Goal: Check status: Check status

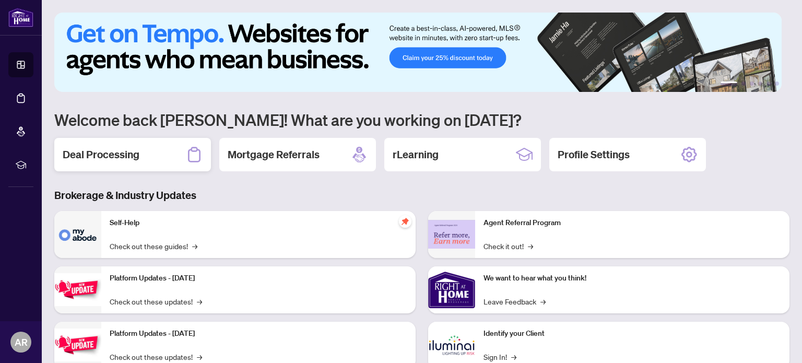
click at [112, 139] on div "Deal Processing" at bounding box center [132, 154] width 157 height 33
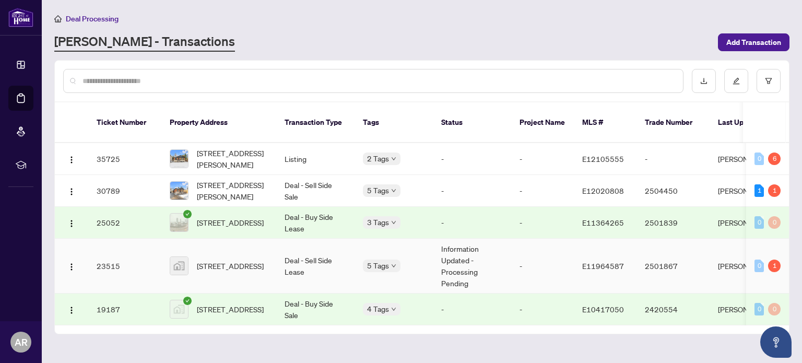
click at [117, 258] on td "23515" at bounding box center [124, 266] width 73 height 55
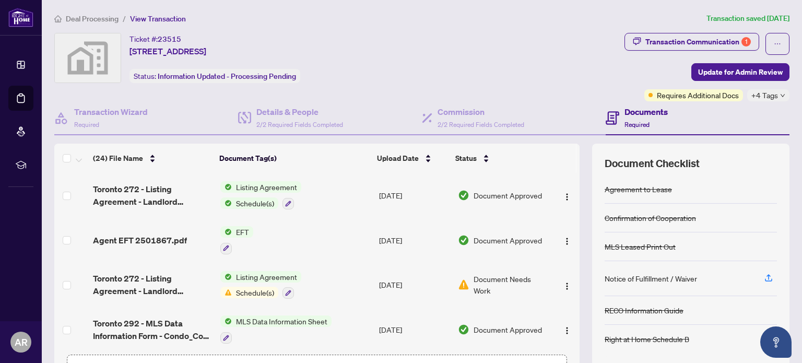
click at [420, 76] on div "Ticket #: 23515 [STREET_ADDRESS] Status: Information Updated - Processing Pendi…" at bounding box center [337, 58] width 566 height 50
click at [719, 43] on div "Transaction Communication 1" at bounding box center [699, 41] width 106 height 17
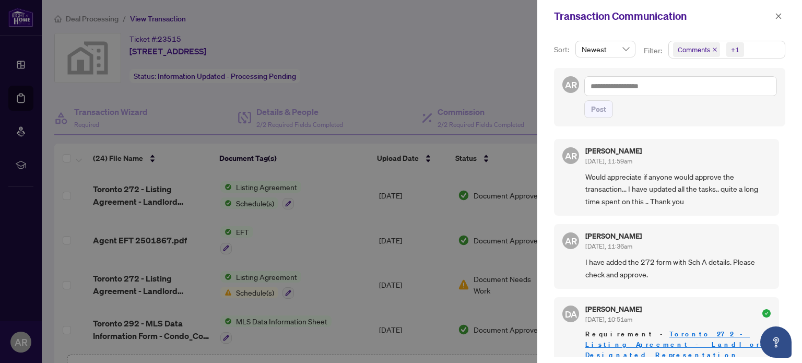
click at [637, 184] on span "Would appreciate if anyone would approve the transaction... I have updated all …" at bounding box center [678, 189] width 185 height 37
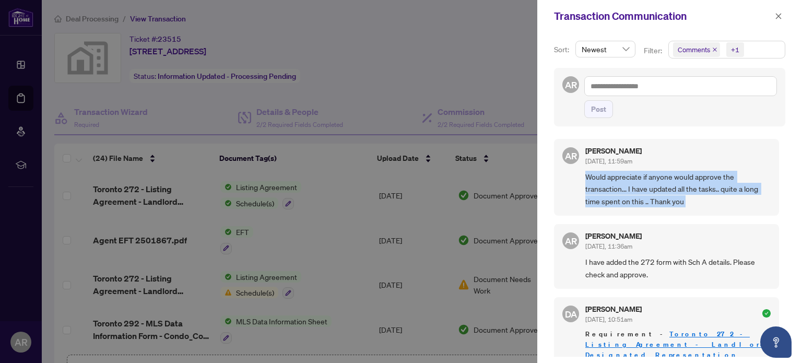
click at [637, 184] on span "Would appreciate if anyone would approve the transaction... I have updated all …" at bounding box center [678, 189] width 185 height 37
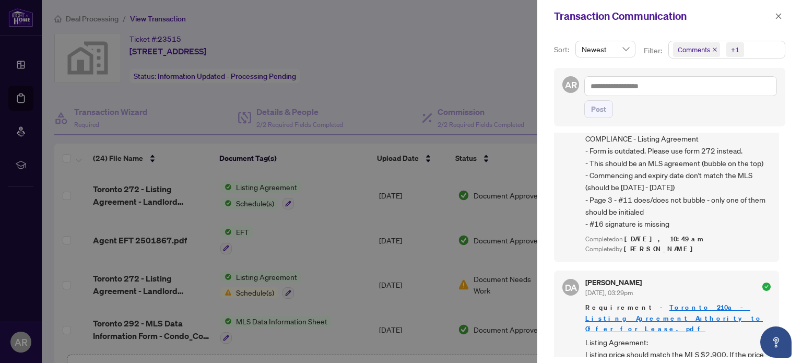
scroll to position [627, 0]
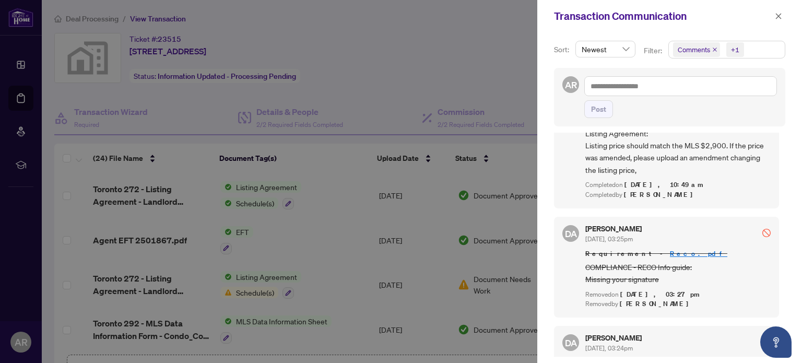
click at [489, 46] on div at bounding box center [401, 181] width 802 height 363
click at [783, 10] on button "button" at bounding box center [779, 16] width 14 height 13
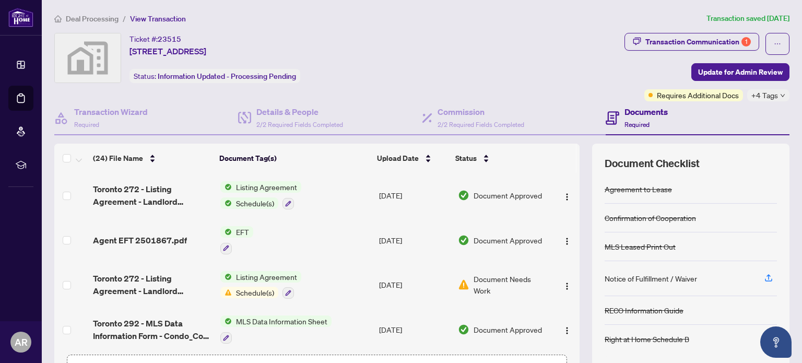
click at [513, 78] on div "Ticket #: 23515 [STREET_ADDRESS] Status: Information Updated - Processing Pendi…" at bounding box center [337, 58] width 566 height 50
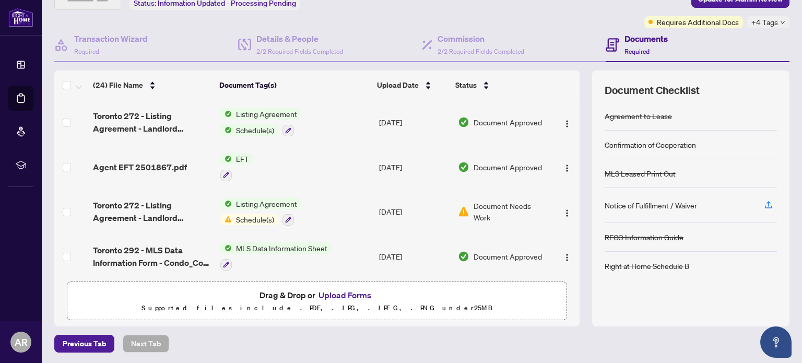
scroll to position [21, 0]
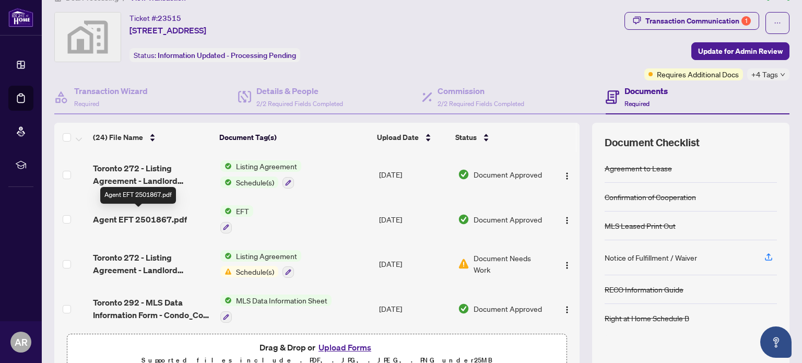
click at [147, 220] on span "Agent EFT 2501867.pdf" at bounding box center [140, 219] width 94 height 13
